Goal: Information Seeking & Learning: Learn about a topic

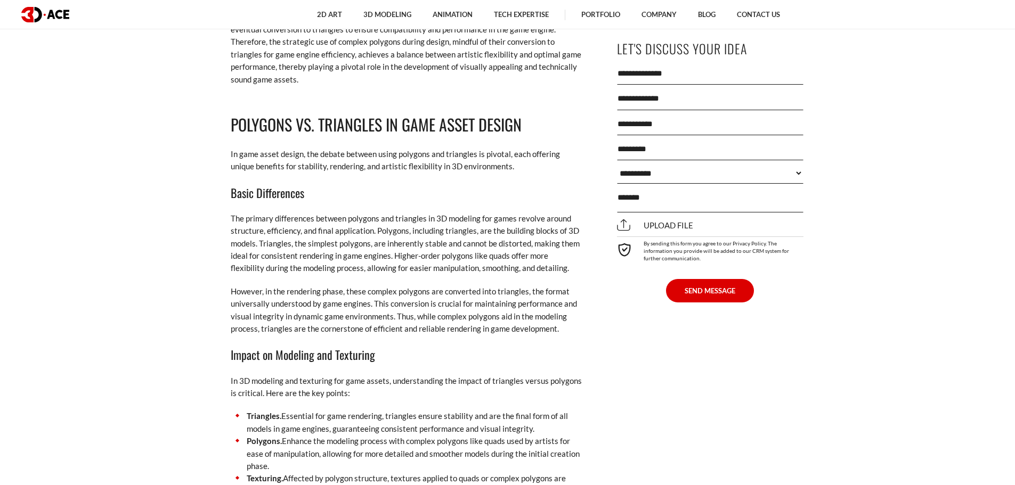
scroll to position [1438, 0]
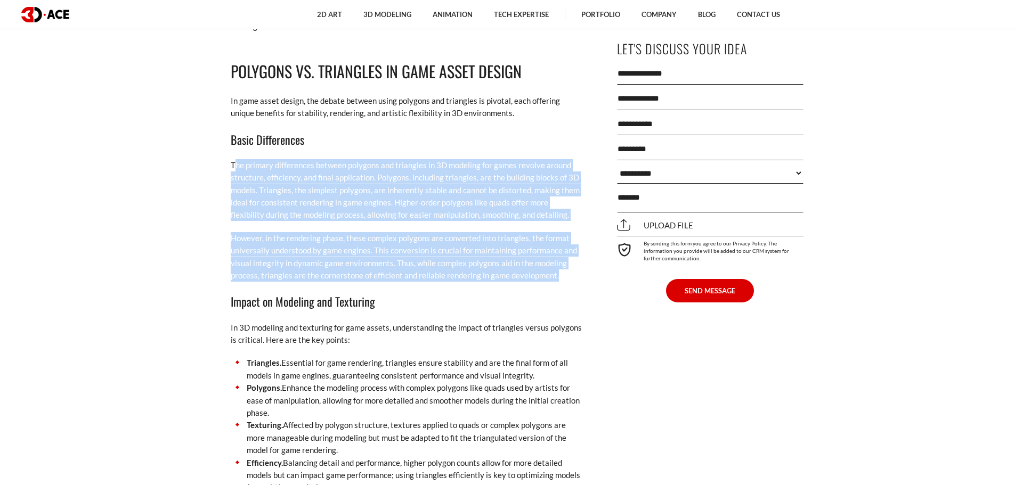
drag, startPoint x: 285, startPoint y: 174, endPoint x: 570, endPoint y: 276, distance: 302.6
click at [570, 276] on p "However, in the rendering phase, these complex polygons are converted into tria…" at bounding box center [407, 257] width 352 height 50
drag, startPoint x: 431, startPoint y: 251, endPoint x: 228, endPoint y: 169, distance: 219.2
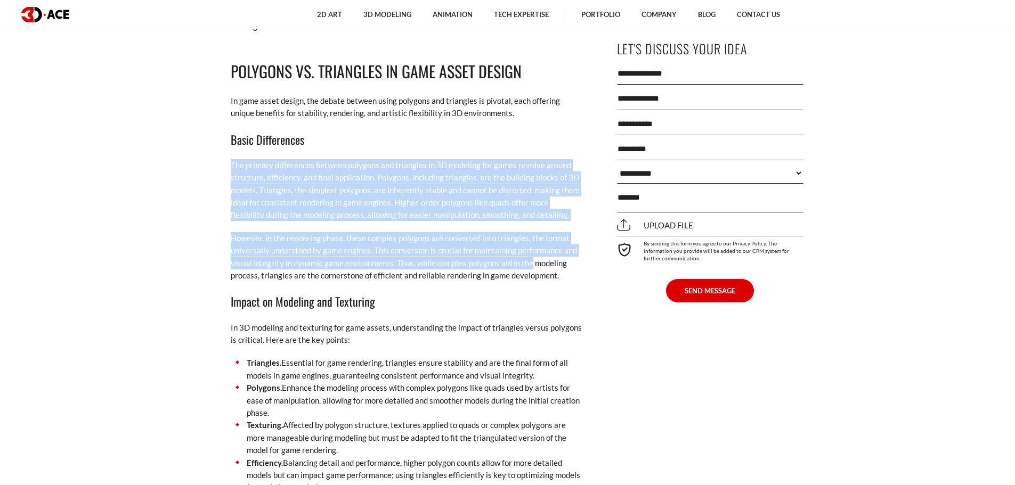
drag, startPoint x: 228, startPoint y: 169, endPoint x: 527, endPoint y: 260, distance: 312.9
click at [527, 260] on p "However, in the rendering phase, these complex polygons are converted into tria…" at bounding box center [407, 257] width 352 height 50
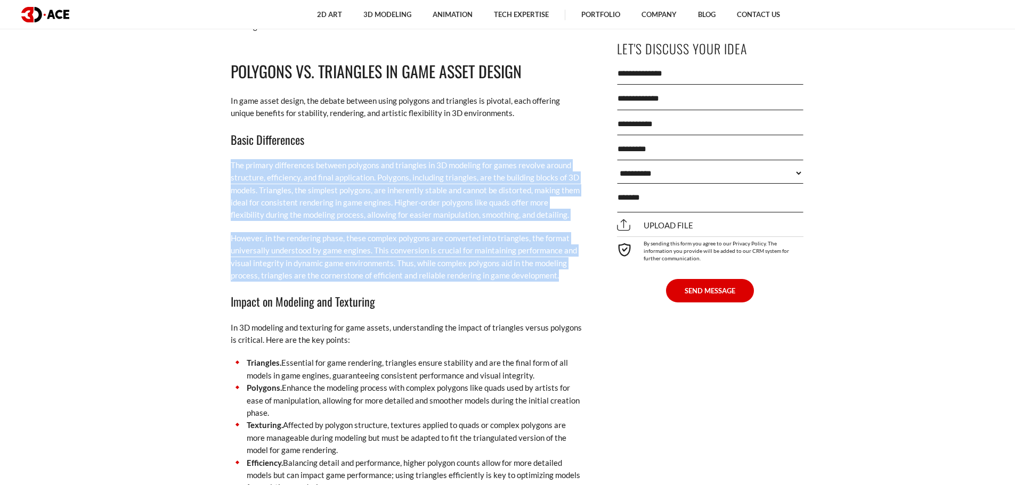
drag, startPoint x: 556, startPoint y: 277, endPoint x: 201, endPoint y: 169, distance: 370.7
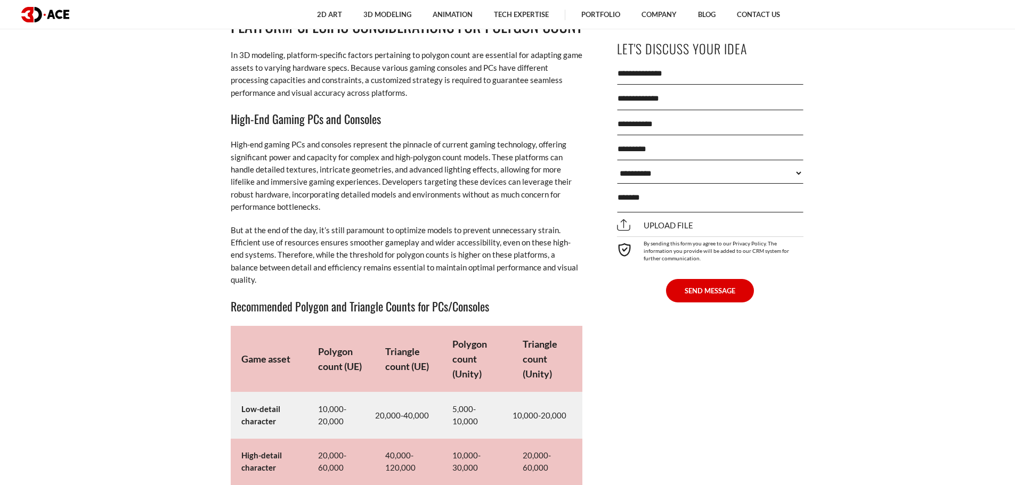
scroll to position [5007, 0]
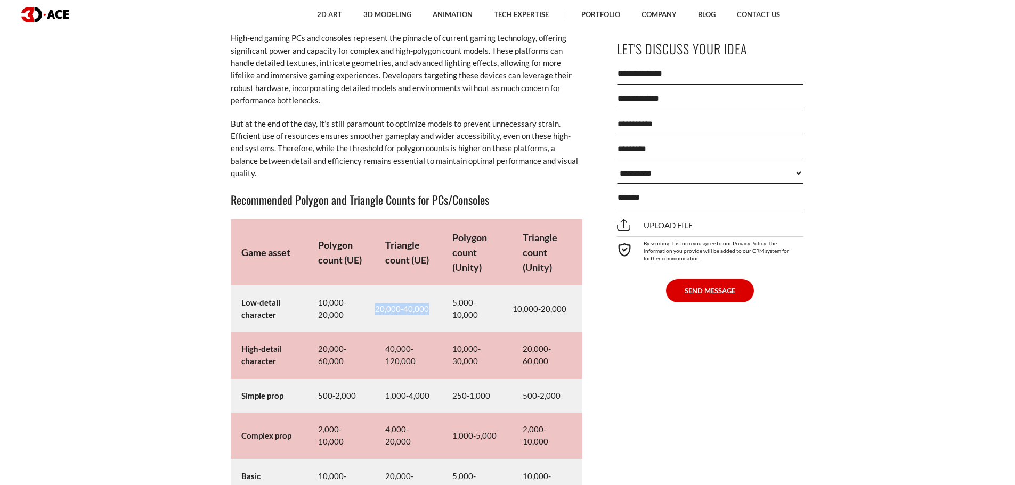
drag, startPoint x: 376, startPoint y: 307, endPoint x: 430, endPoint y: 307, distance: 54.3
click at [430, 307] on td "20,000-40,000" at bounding box center [407, 309] width 67 height 46
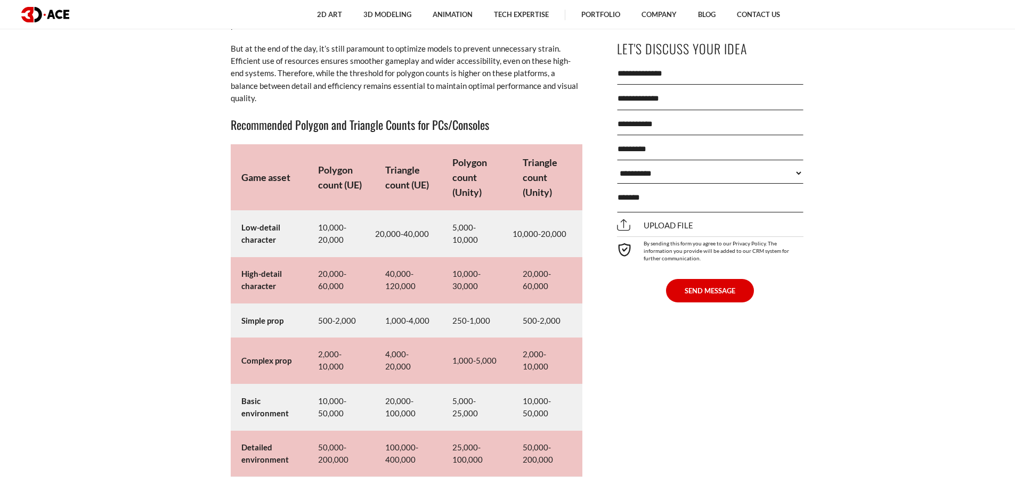
scroll to position [5114, 0]
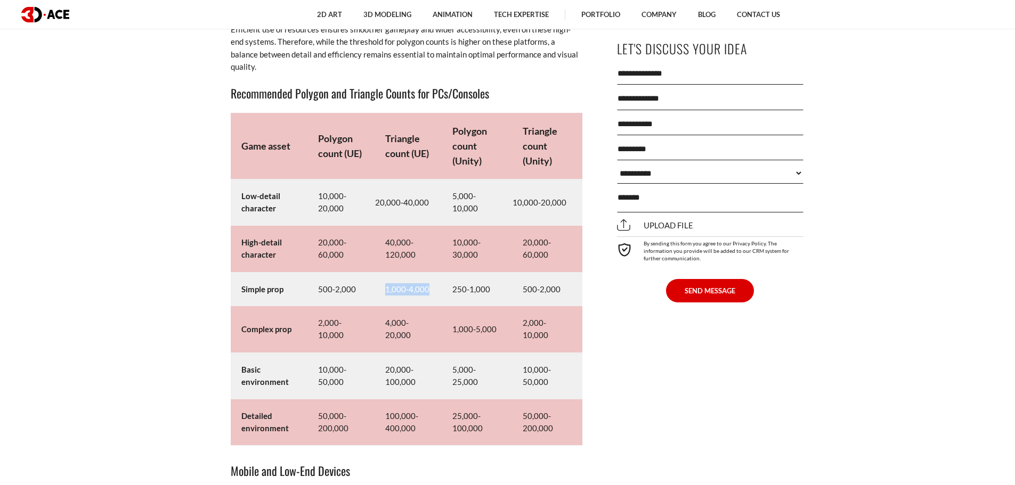
drag, startPoint x: 383, startPoint y: 292, endPoint x: 433, endPoint y: 292, distance: 50.1
click at [433, 292] on td "1,000-4,000" at bounding box center [407, 289] width 67 height 34
drag, startPoint x: 375, startPoint y: 202, endPoint x: 436, endPoint y: 203, distance: 60.7
click at [436, 203] on td "20,000-40,000" at bounding box center [407, 203] width 67 height 46
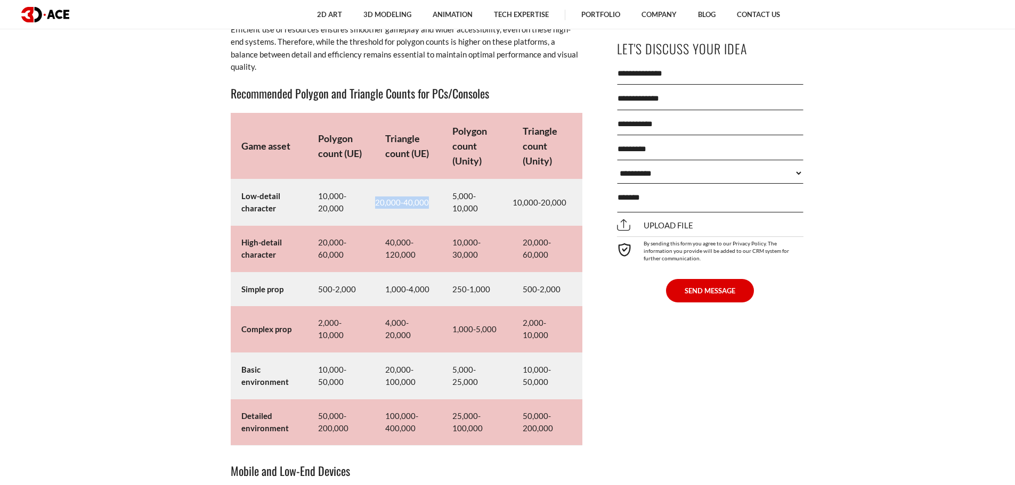
click at [436, 203] on td "20,000-40,000" at bounding box center [407, 203] width 67 height 46
drag, startPoint x: 388, startPoint y: 243, endPoint x: 421, endPoint y: 255, distance: 34.4
click at [421, 255] on td "40,000-120,000" at bounding box center [407, 249] width 67 height 46
drag, startPoint x: 530, startPoint y: 244, endPoint x: 555, endPoint y: 256, distance: 27.6
click at [555, 256] on td "20,000-60,000" at bounding box center [547, 249] width 70 height 46
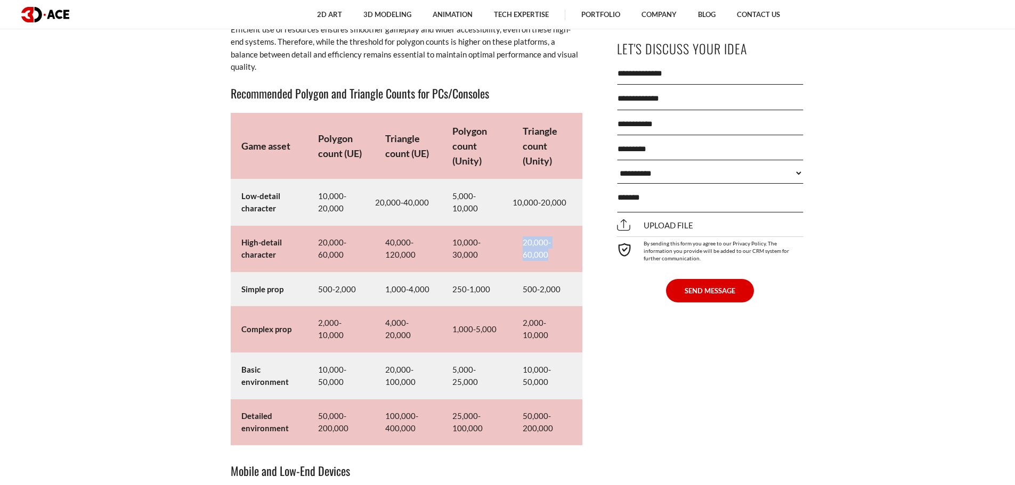
click at [555, 256] on td "20,000-60,000" at bounding box center [547, 249] width 70 height 46
drag, startPoint x: 555, startPoint y: 256, endPoint x: 526, endPoint y: 241, distance: 32.2
click at [526, 241] on td "20,000-60,000" at bounding box center [547, 249] width 70 height 46
drag, startPoint x: 384, startPoint y: 239, endPoint x: 426, endPoint y: 259, distance: 47.2
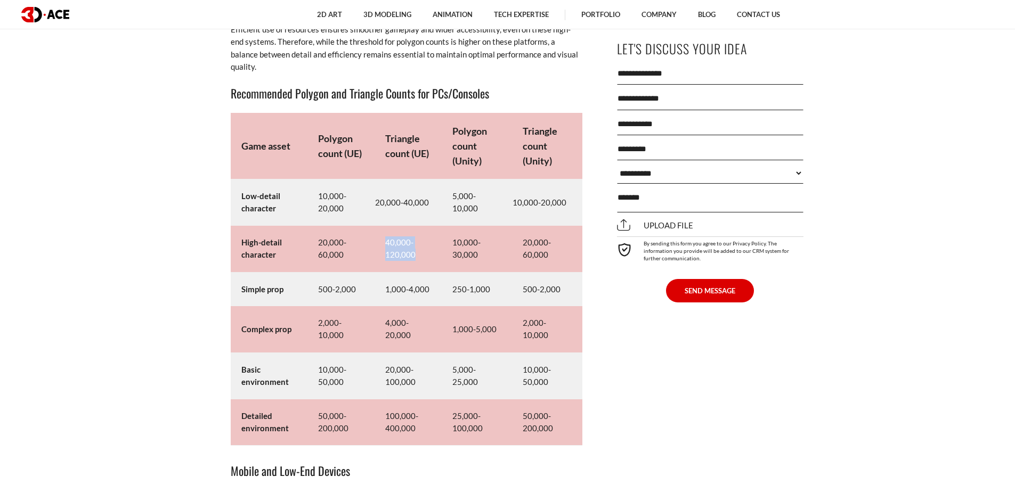
click at [426, 259] on td "40,000-120,000" at bounding box center [407, 249] width 67 height 46
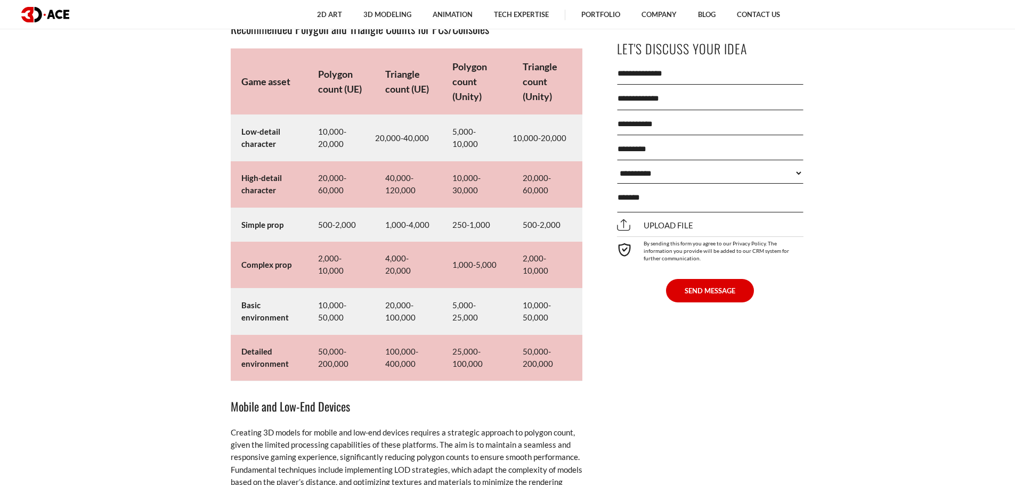
scroll to position [5274, 0]
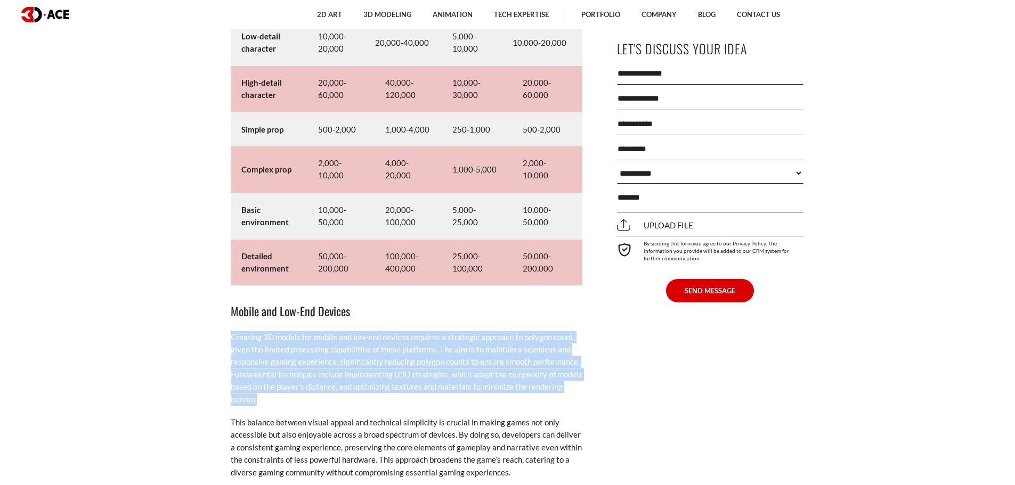
drag, startPoint x: 233, startPoint y: 336, endPoint x: 282, endPoint y: 399, distance: 79.7
click at [282, 399] on p "Creating 3D models for mobile and low-end devices requires a strategic approach…" at bounding box center [407, 368] width 352 height 75
drag, startPoint x: 282, startPoint y: 399, endPoint x: 213, endPoint y: 335, distance: 93.9
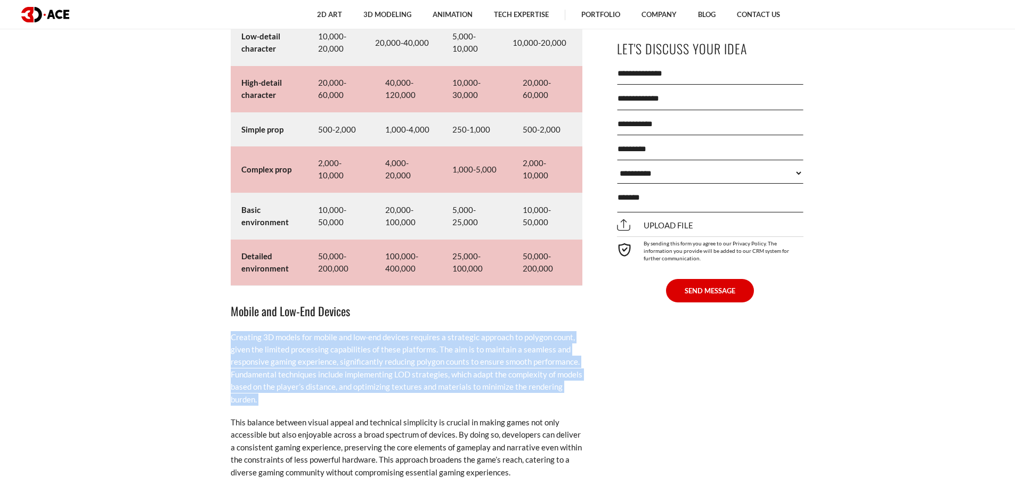
drag, startPoint x: 213, startPoint y: 335, endPoint x: 268, endPoint y: 403, distance: 88.3
click at [268, 403] on p "Creating 3D models for mobile and low-end devices requires a strategic approach…" at bounding box center [407, 368] width 352 height 75
drag, startPoint x: 268, startPoint y: 403, endPoint x: 200, endPoint y: 320, distance: 107.9
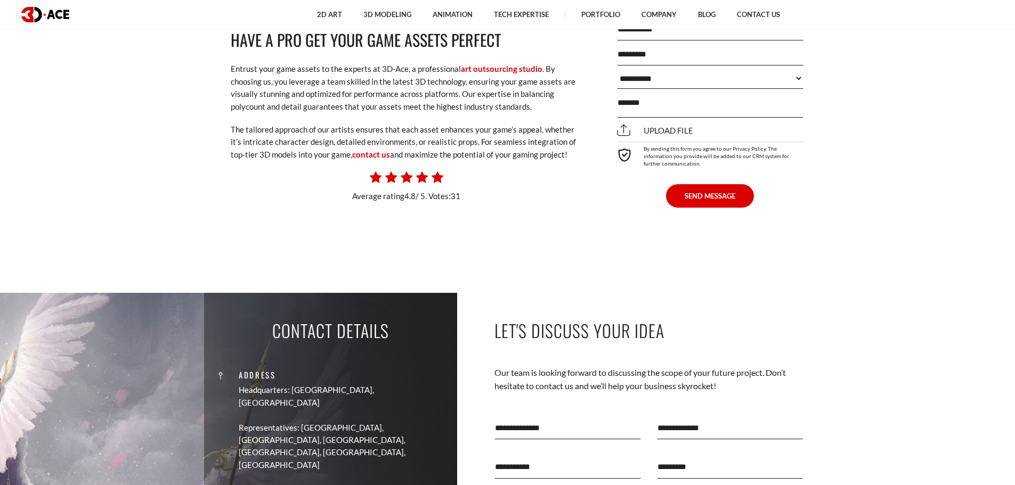
scroll to position [7085, 0]
